Goal: Task Accomplishment & Management: Use online tool/utility

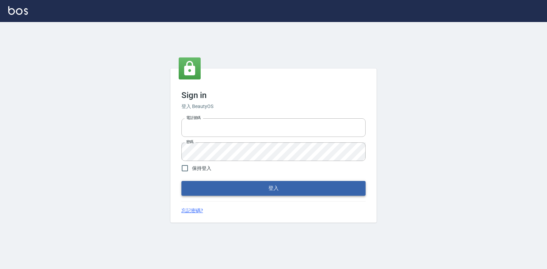
type input "047265856"
click at [264, 186] on button "登入" at bounding box center [273, 188] width 184 height 14
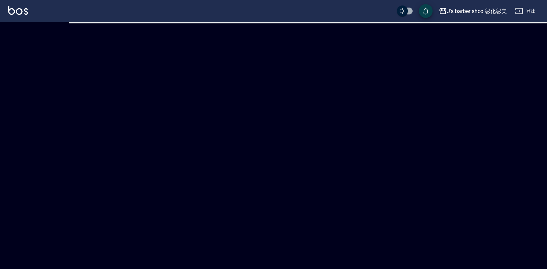
checkbox input "true"
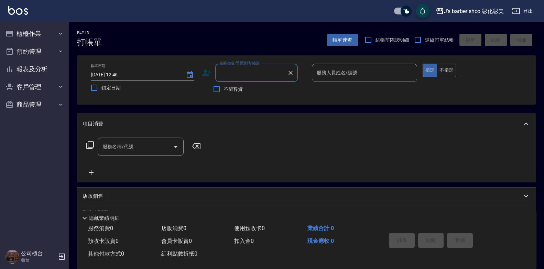
click at [223, 75] on input "顧客姓名/手機號碼/編號" at bounding box center [251, 73] width 66 height 12
type input "b"
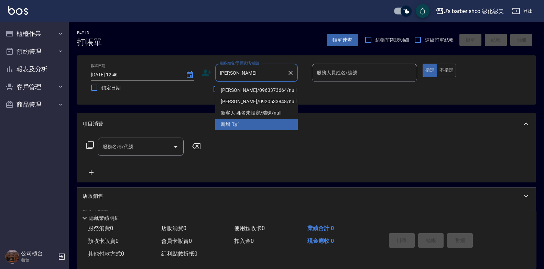
click at [266, 87] on li "[PERSON_NAME]/0963373664/null" at bounding box center [256, 90] width 82 height 11
type input "[PERSON_NAME]/0963373664/null"
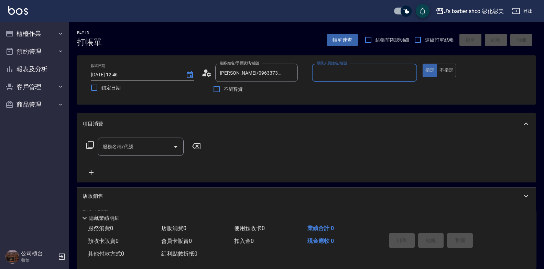
click at [329, 70] on input "服務人員姓名/編號" at bounding box center [364, 73] width 99 height 12
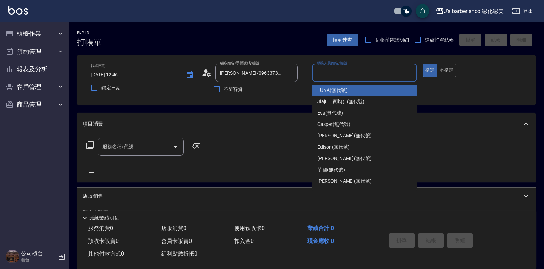
click at [330, 86] on div "LUNA (無代號)" at bounding box center [364, 90] width 105 height 11
type input "LUNA(無代號)"
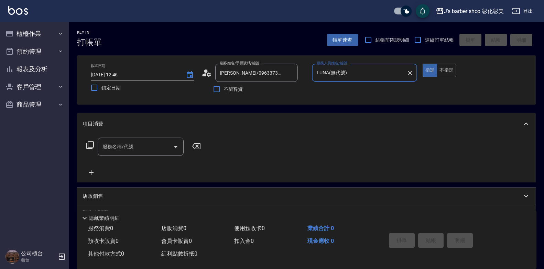
click at [125, 151] on input "服務名稱/代號" at bounding box center [135, 147] width 69 height 12
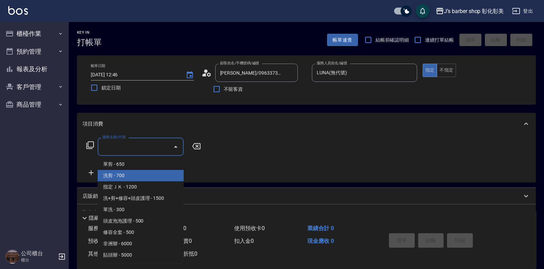
click at [128, 174] on span "洗剪 - 700" at bounding box center [141, 175] width 86 height 11
type input "洗剪(101)"
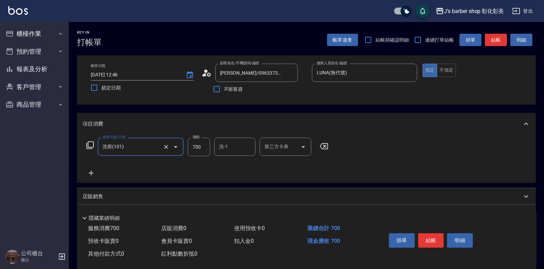
click at [169, 146] on button "Clear" at bounding box center [166, 147] width 10 height 10
click at [148, 145] on input "服務名稱/代號" at bounding box center [131, 147] width 60 height 12
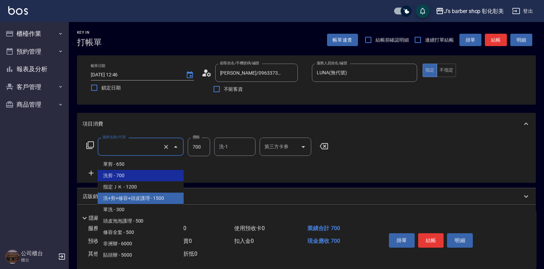
click at [152, 194] on span "洗+剪+修容+頭皮護理 - 1500" at bounding box center [141, 197] width 86 height 11
type input "洗+剪+修容+頭皮護理(103)"
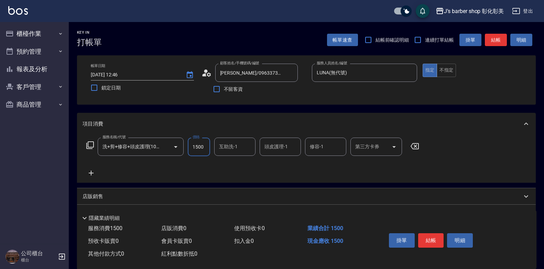
click at [205, 147] on input "1500" at bounding box center [199, 146] width 22 height 19
type input "1600"
click at [218, 145] on input "互助洗-1" at bounding box center [234, 147] width 35 height 12
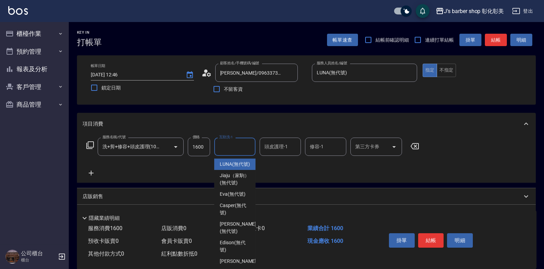
click at [244, 151] on input "互助洗-1" at bounding box center [234, 147] width 35 height 12
click at [243, 168] on span "LUNA (無代號)" at bounding box center [235, 163] width 30 height 7
type input "LUNA(無代號)"
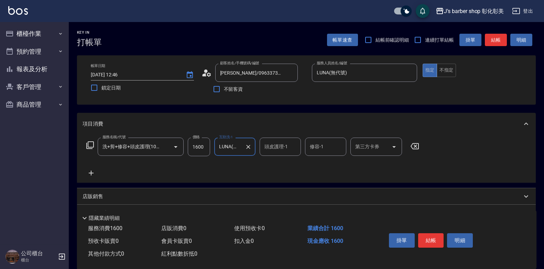
drag, startPoint x: 277, startPoint y: 144, endPoint x: 279, endPoint y: 147, distance: 3.7
click at [278, 145] on input "頭皮護理-1" at bounding box center [280, 147] width 35 height 12
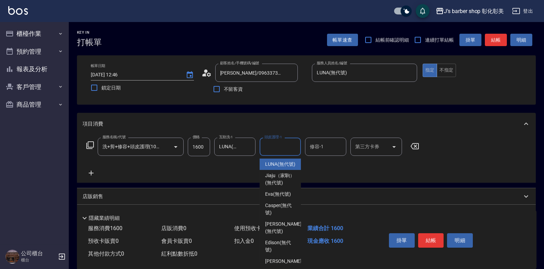
click at [285, 164] on span "LUNA (無代號)" at bounding box center [280, 163] width 30 height 7
type input "LUNA(無代號)"
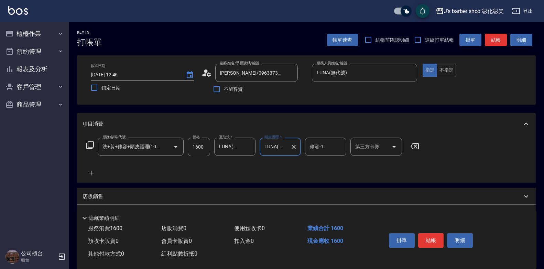
click at [307, 146] on div "修容-1" at bounding box center [325, 146] width 41 height 18
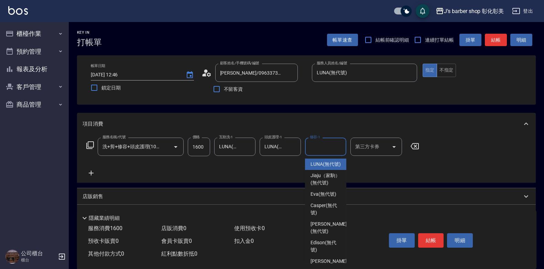
click at [330, 168] on span "LUNA (無代號)" at bounding box center [325, 163] width 30 height 7
type input "LUNA(無代號)"
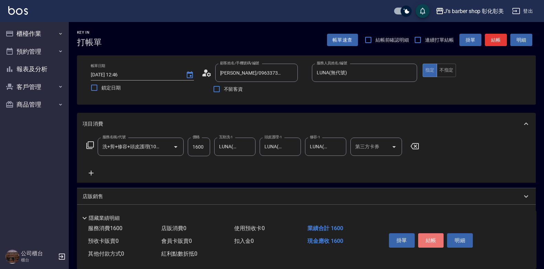
click at [431, 238] on button "結帳" at bounding box center [431, 240] width 26 height 14
